Goal: Task Accomplishment & Management: Manage account settings

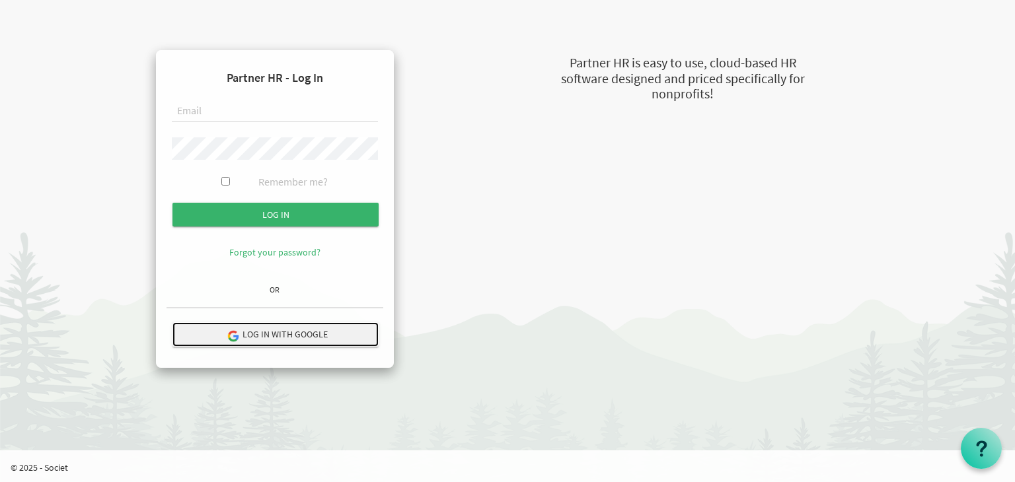
click at [236, 330] on img "submit" at bounding box center [233, 336] width 12 height 12
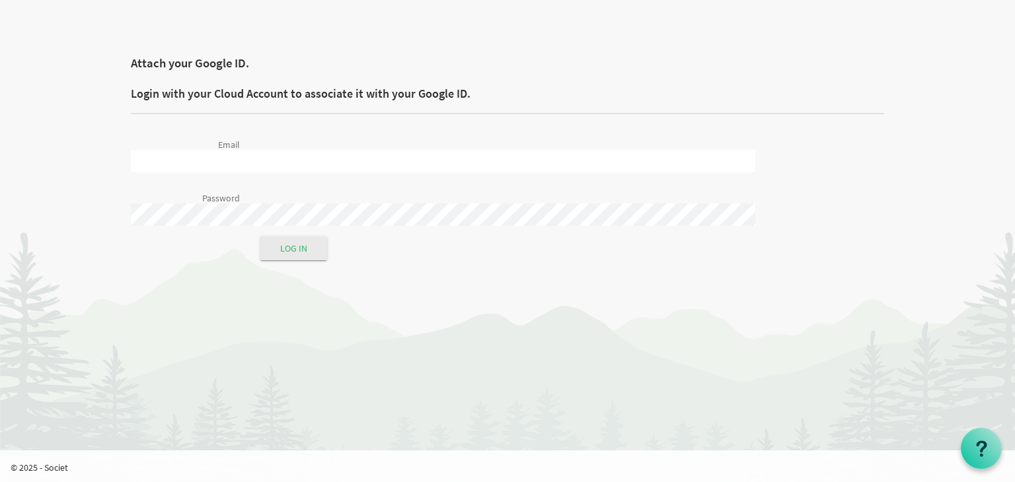
click at [355, 151] on input "Email" at bounding box center [443, 161] width 624 height 22
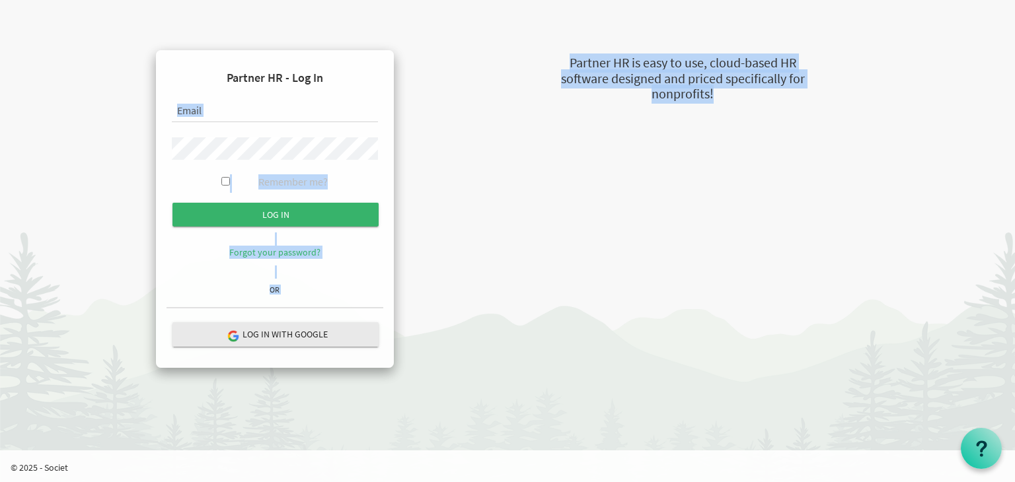
drag, startPoint x: 0, startPoint y: 0, endPoint x: 338, endPoint y: 117, distance: 357.2
click at [338, 117] on html "Partner HR - Log In Remember me? Log in OR" at bounding box center [507, 241] width 1015 height 482
click at [338, 117] on input "text" at bounding box center [275, 111] width 206 height 22
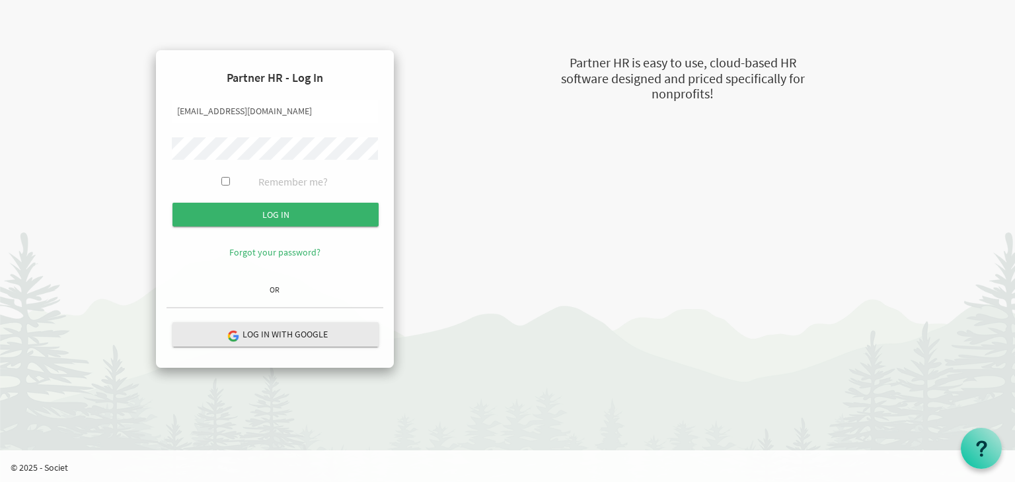
type input "Mirae@theopendoors.ca"
click at [172, 203] on input "Log in" at bounding box center [275, 215] width 206 height 24
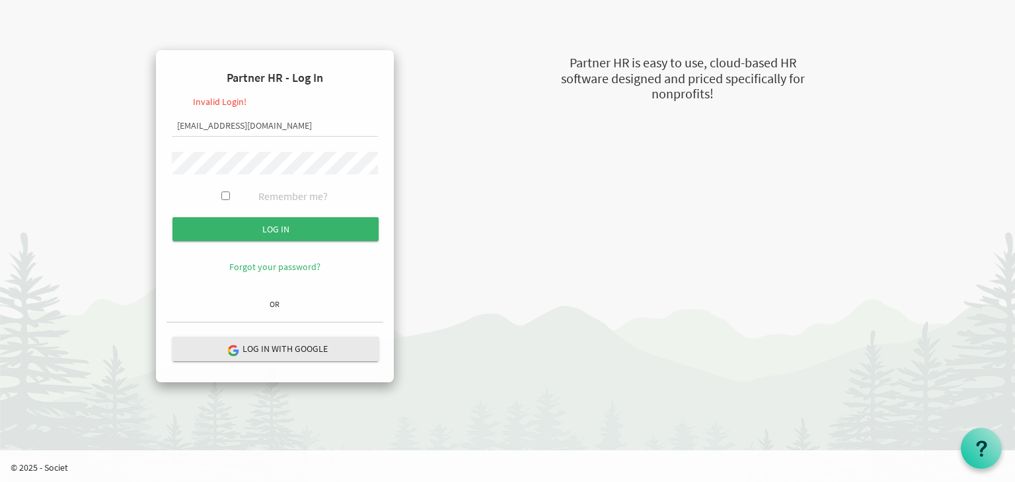
click at [172, 217] on input "Log in" at bounding box center [275, 229] width 206 height 24
click at [235, 268] on link "Forgot your password?" at bounding box center [274, 267] width 91 height 12
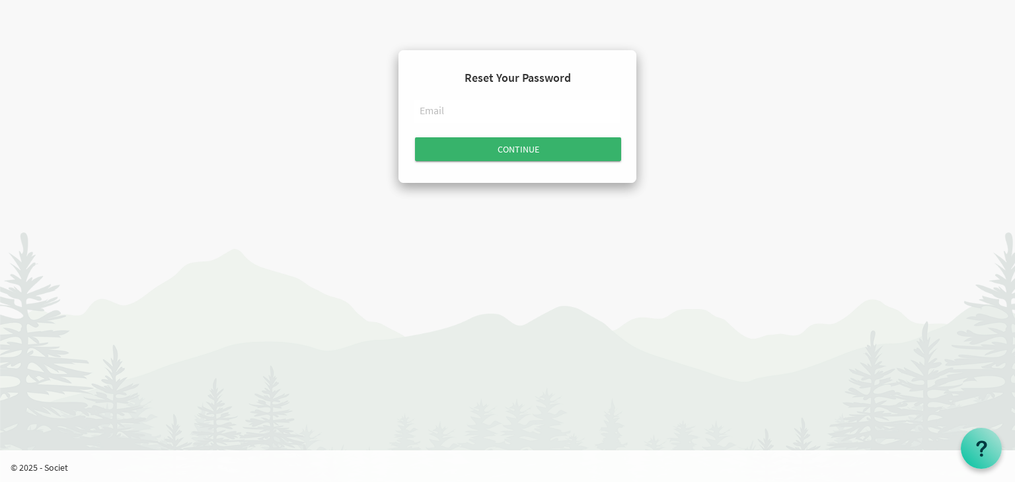
click at [452, 112] on input "text" at bounding box center [517, 111] width 206 height 22
type input "[EMAIL_ADDRESS][DOMAIN_NAME]"
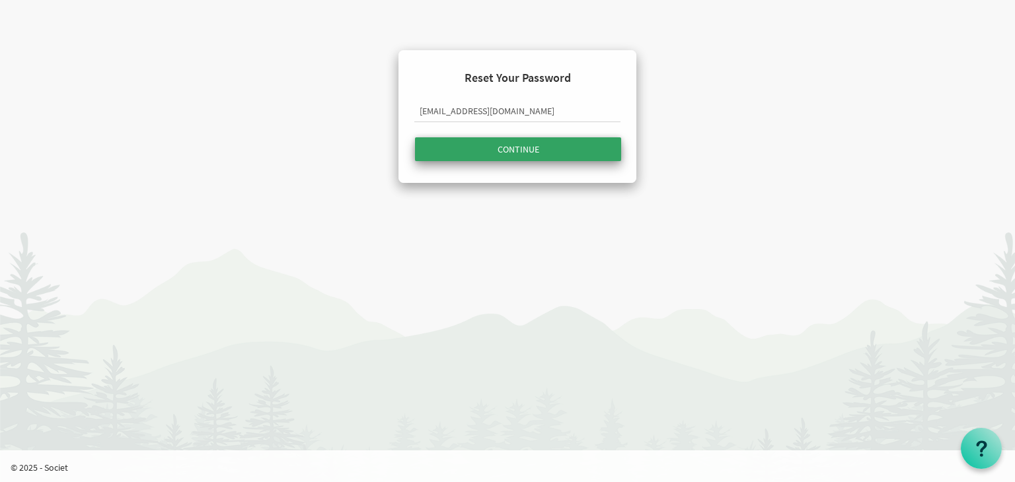
click at [455, 161] on input "submit" at bounding box center [518, 149] width 206 height 24
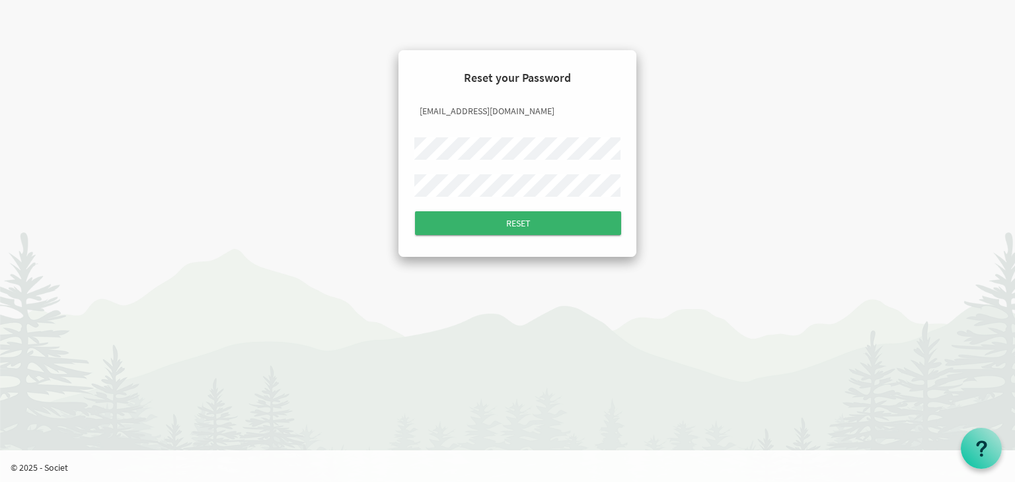
click at [415, 211] on input "Reset" at bounding box center [518, 223] width 206 height 24
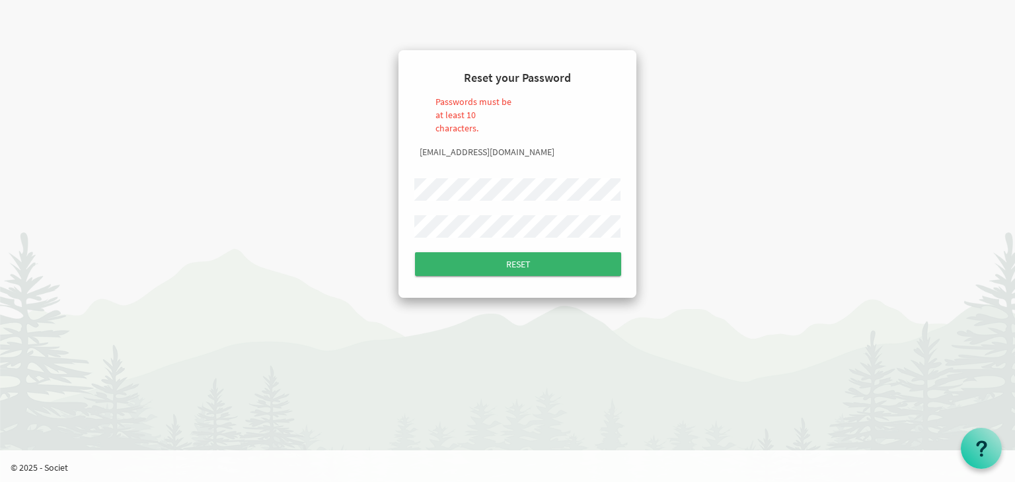
click at [415, 252] on input "Reset" at bounding box center [518, 264] width 206 height 24
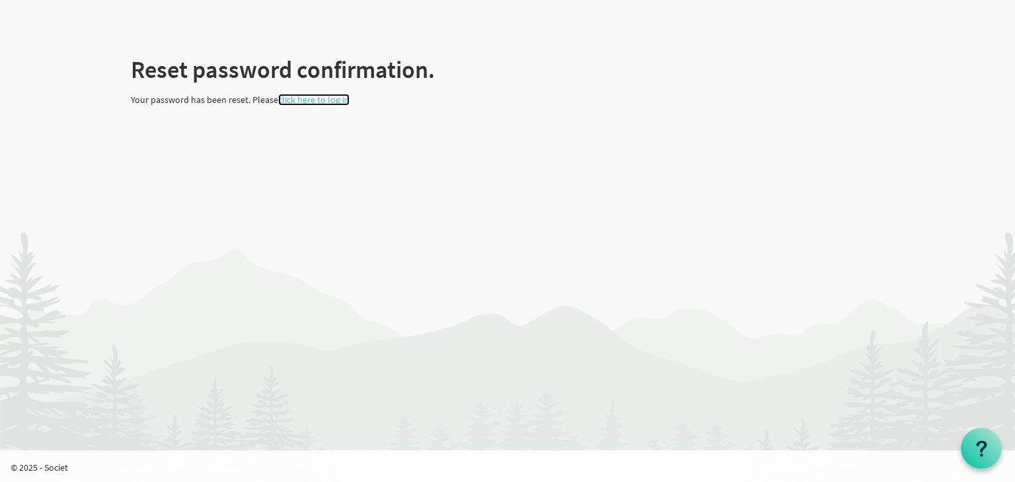
click at [316, 97] on link "click here to log in" at bounding box center [313, 100] width 71 height 12
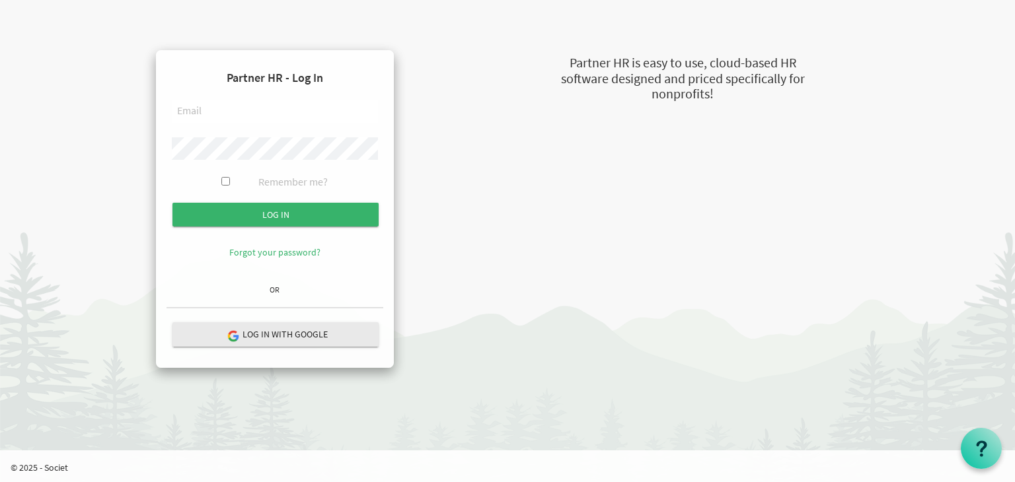
click at [286, 118] on input "text" at bounding box center [275, 111] width 206 height 22
type input "mirae@theopendoors.ca"
click at [172, 203] on input "Log in" at bounding box center [275, 215] width 206 height 24
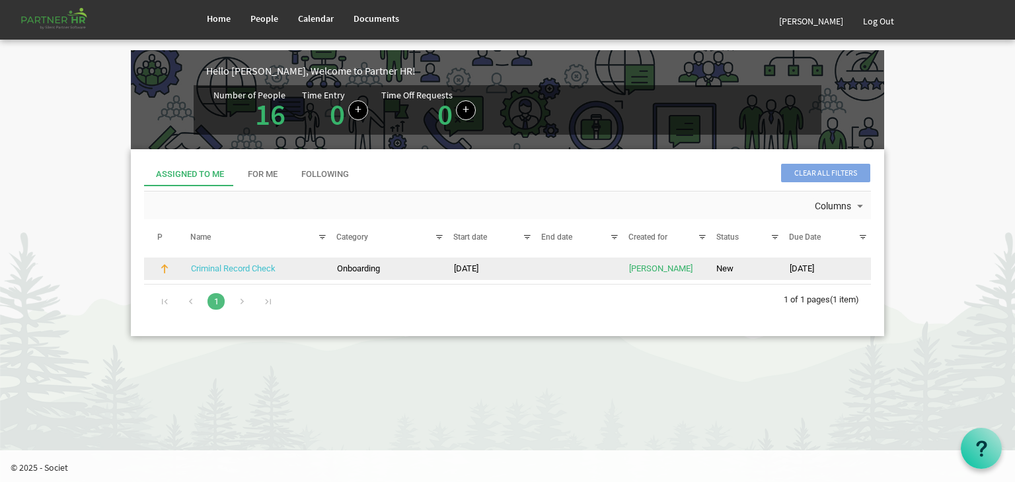
click at [222, 268] on link "Criminal Record Check" at bounding box center [233, 269] width 85 height 10
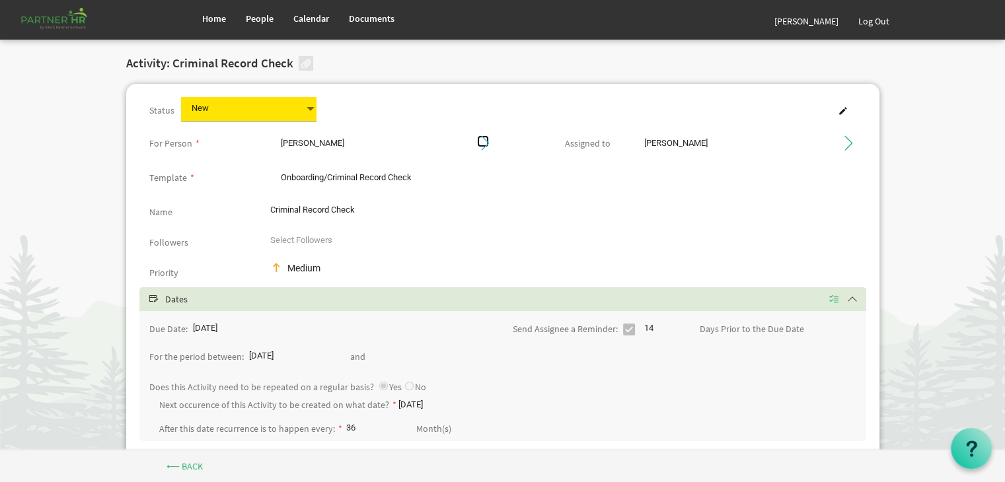
click at [484, 141] on span at bounding box center [483, 141] width 12 height 12
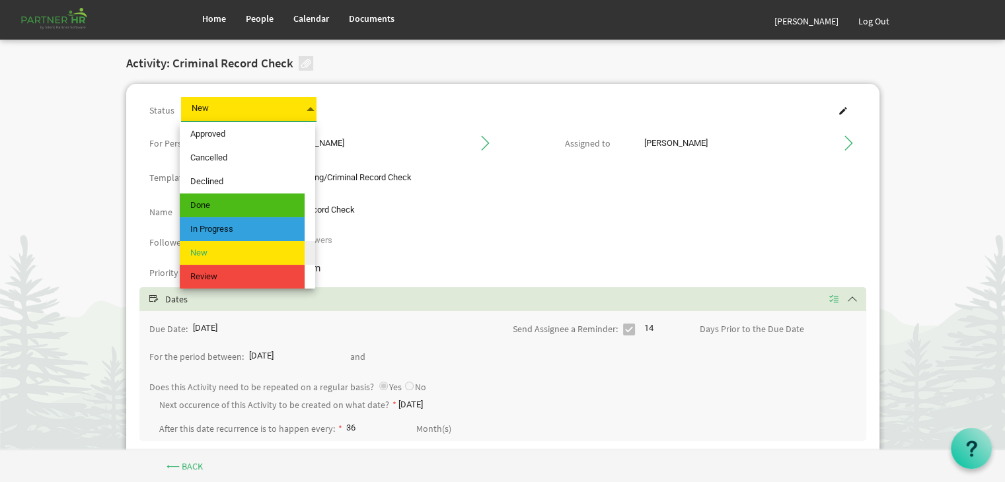
click at [308, 104] on span at bounding box center [311, 109] width 12 height 18
click at [407, 123] on div "Status New New" at bounding box center [502, 110] width 727 height 27
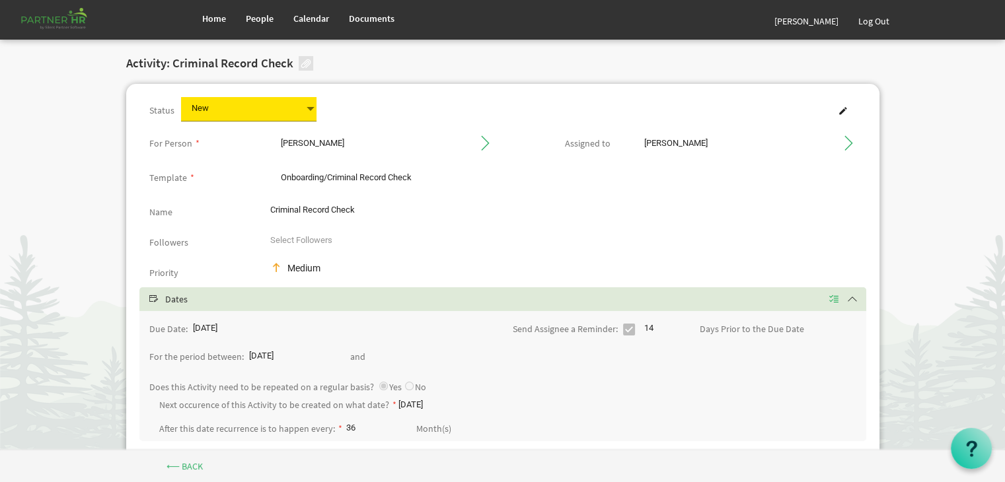
scroll to position [1, 0]
